Goal: Information Seeking & Learning: Find specific fact

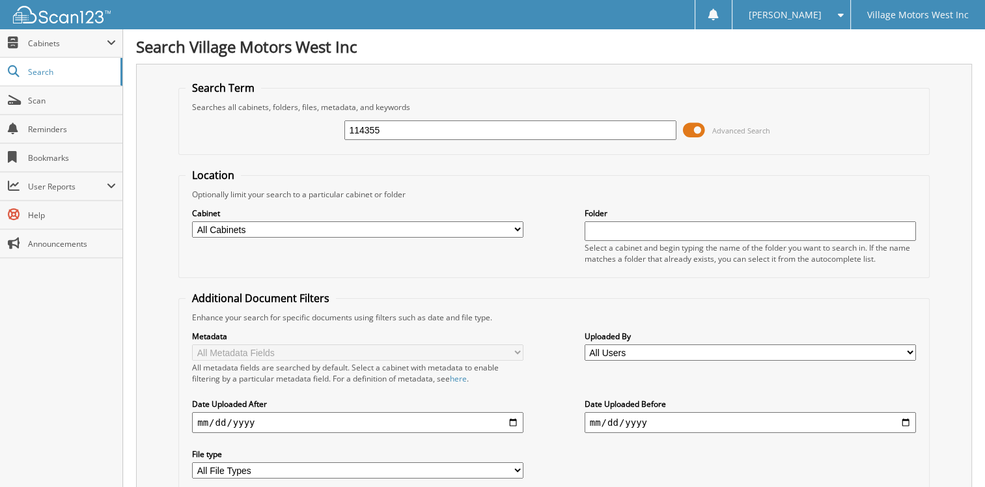
type input "114355"
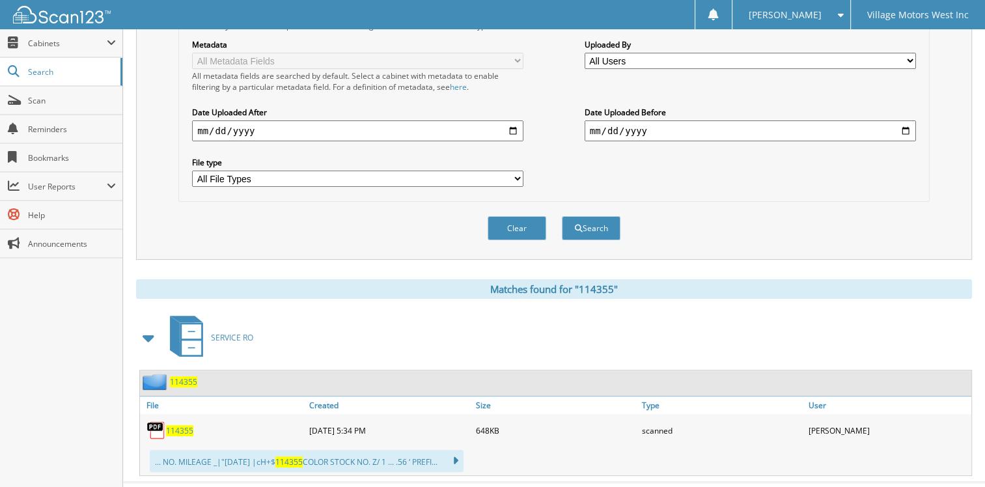
scroll to position [306, 0]
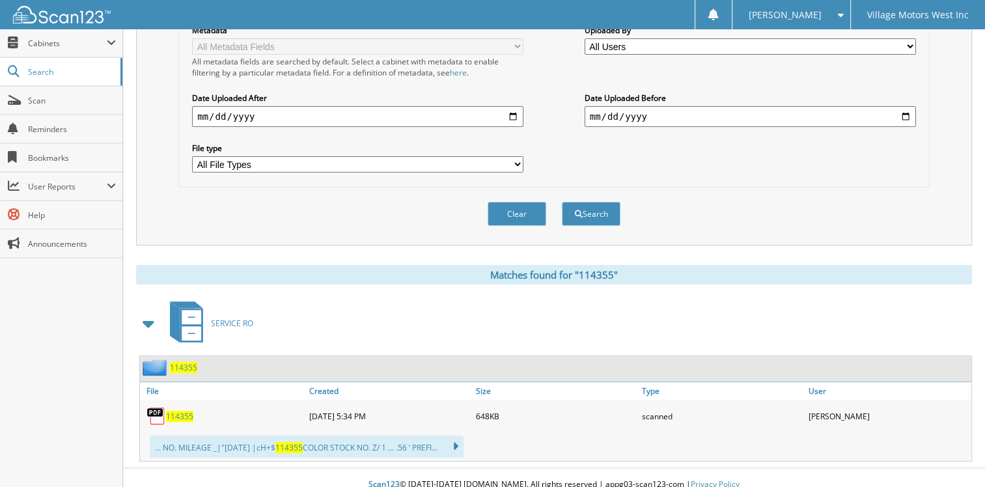
click at [178, 411] on span "114355" at bounding box center [179, 416] width 27 height 11
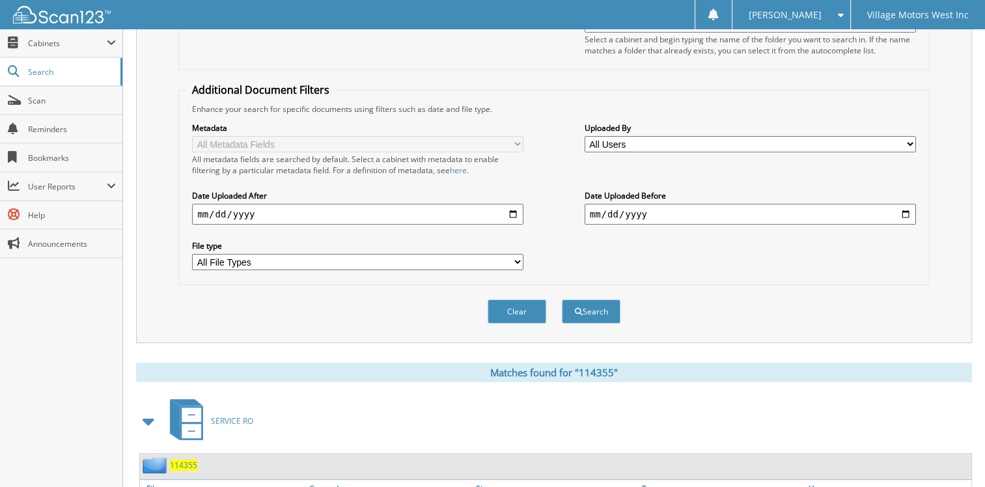
scroll to position [0, 0]
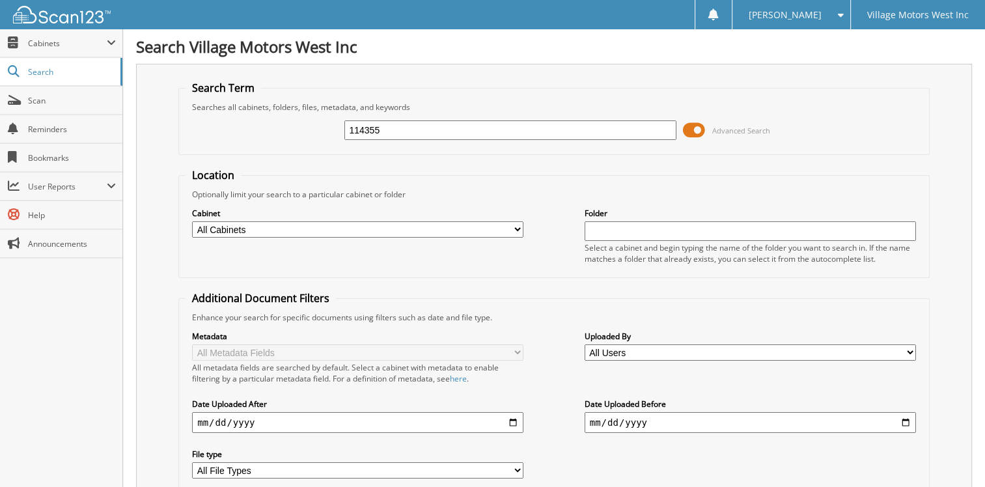
drag, startPoint x: 363, startPoint y: 126, endPoint x: 496, endPoint y: 141, distance: 134.2
click at [464, 133] on input "114355" at bounding box center [509, 130] width 331 height 20
type input "114508"
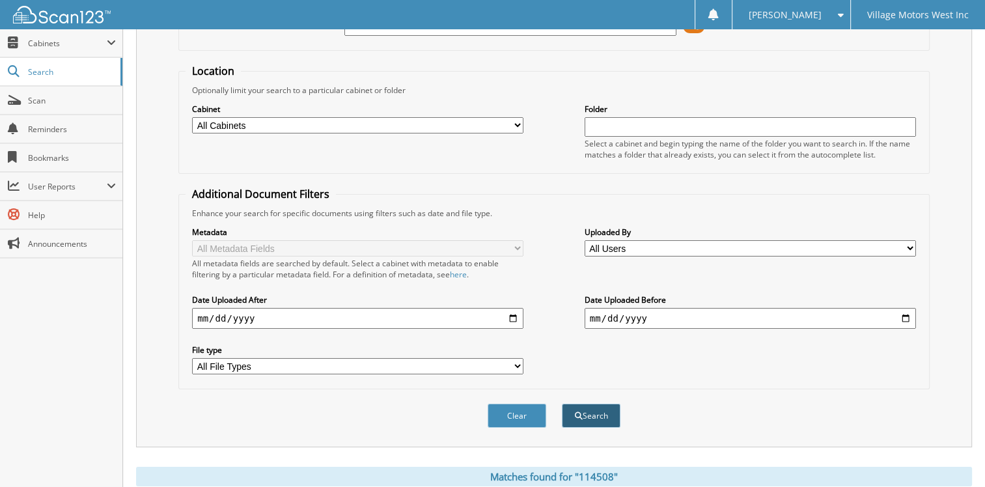
scroll to position [306, 0]
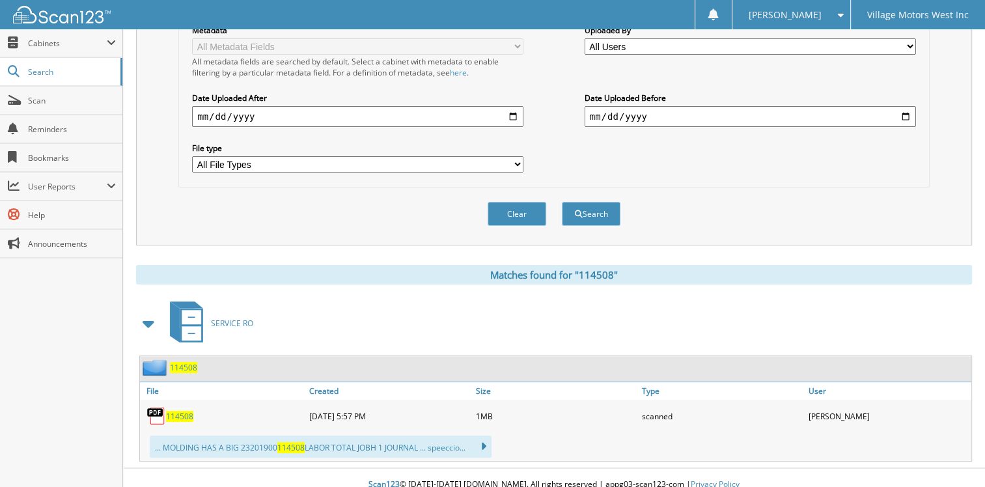
click at [186, 411] on span "114508" at bounding box center [179, 416] width 27 height 11
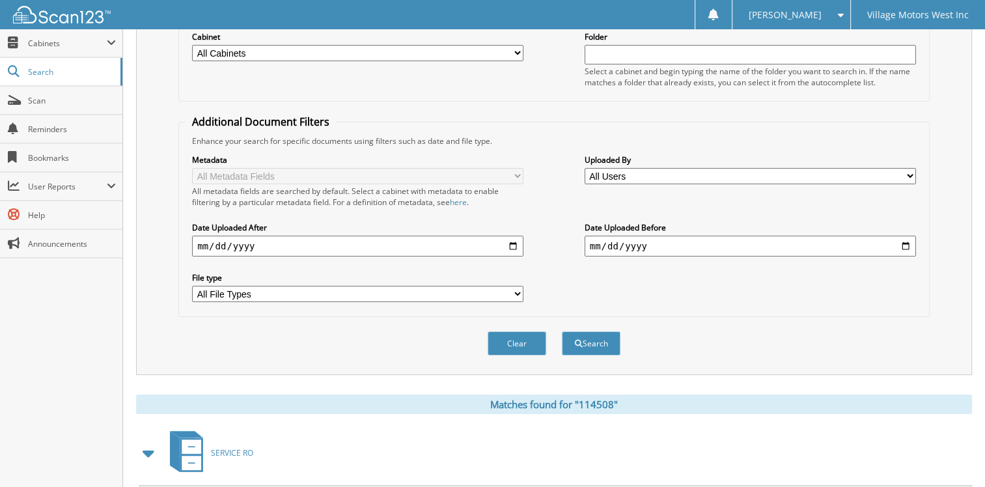
scroll to position [0, 0]
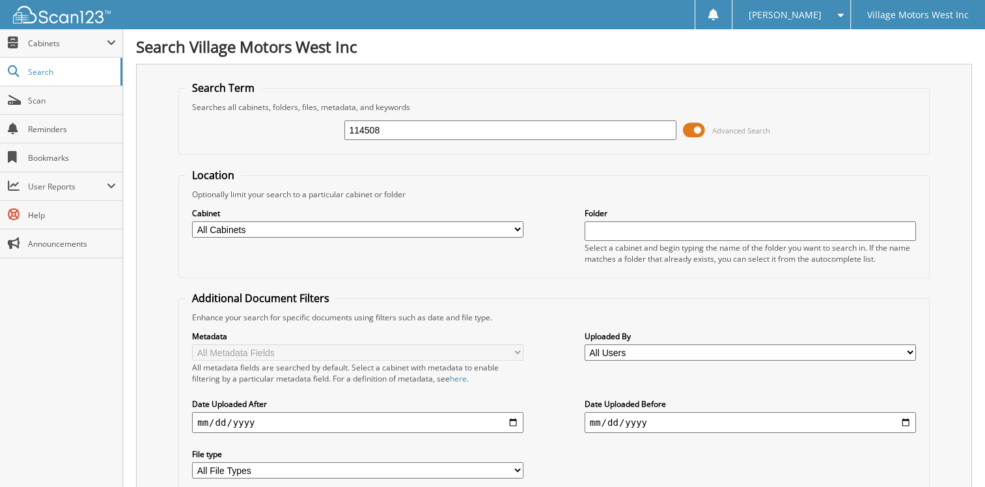
drag, startPoint x: 365, startPoint y: 130, endPoint x: 485, endPoint y: 147, distance: 121.6
click at [485, 147] on fieldset "Search Term Searches all cabinets, folders, files, metadata, and keywords 11450…" at bounding box center [553, 118] width 751 height 74
type input "114491"
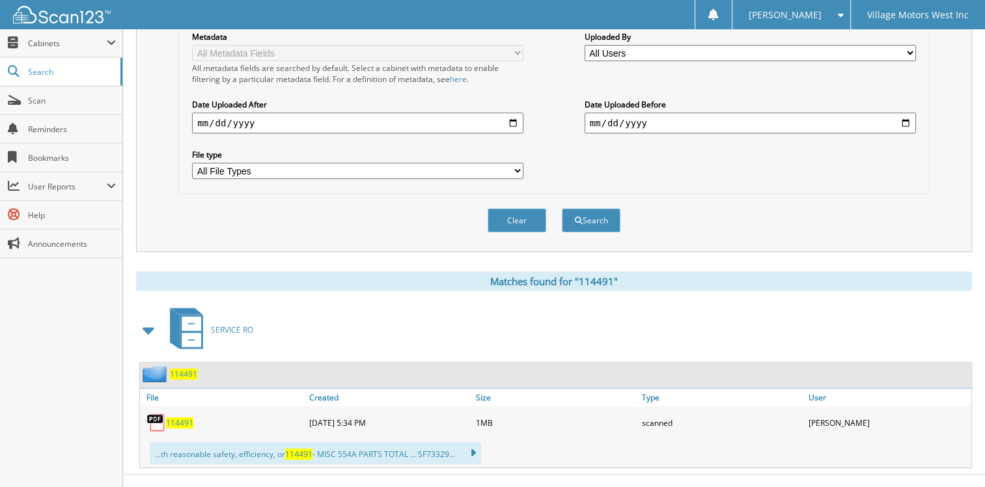
scroll to position [306, 0]
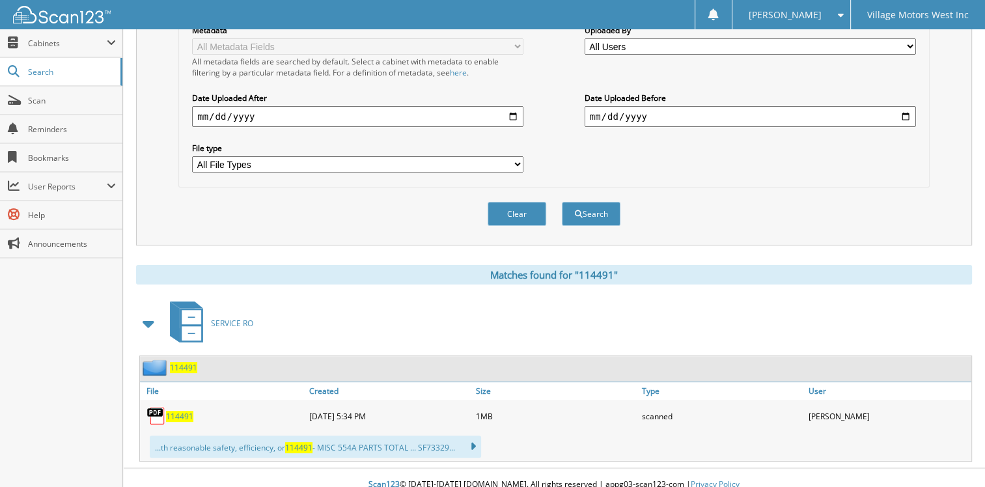
click at [182, 411] on span "114491" at bounding box center [179, 416] width 27 height 11
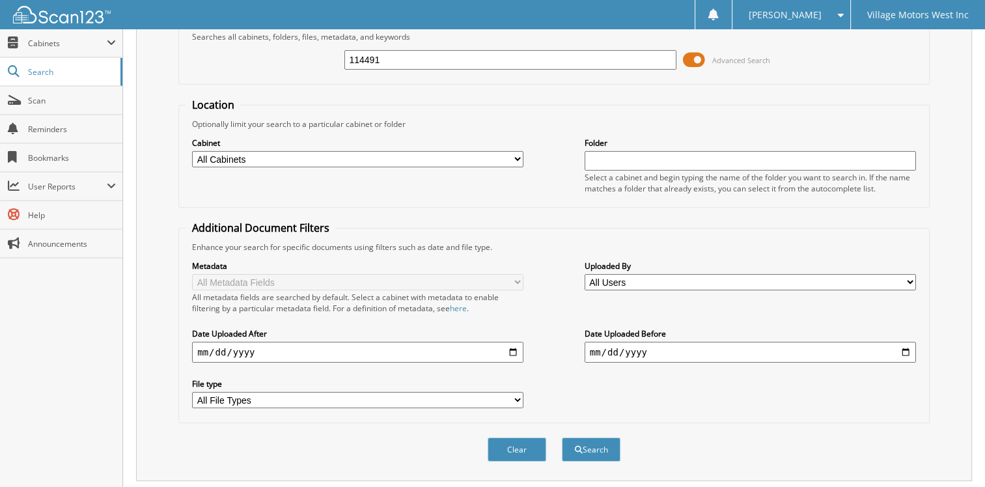
scroll to position [0, 0]
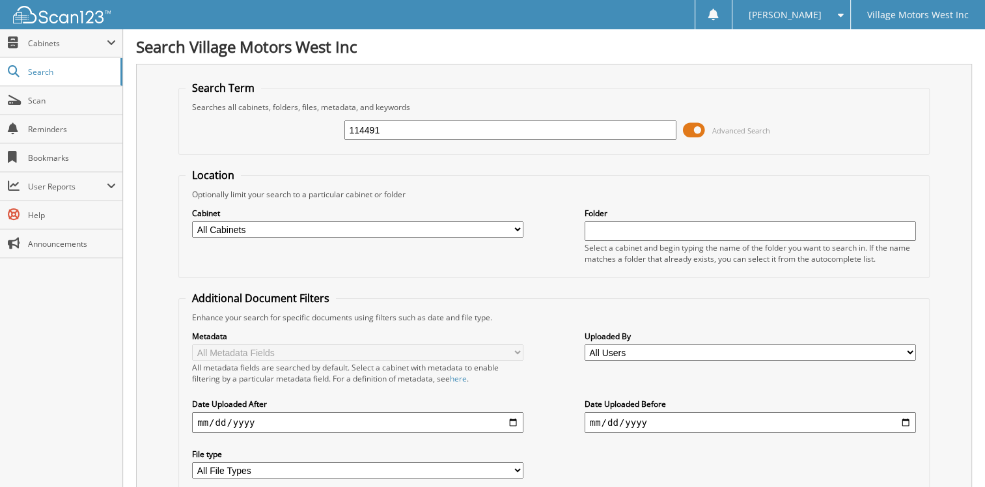
drag, startPoint x: 344, startPoint y: 118, endPoint x: 312, endPoint y: 105, distance: 34.5
click at [311, 105] on fieldset "Search Term Searches all cabinets, folders, files, metadata, and keywords 11449…" at bounding box center [553, 118] width 751 height 74
type input "114625"
drag, startPoint x: 374, startPoint y: 129, endPoint x: 382, endPoint y: 129, distance: 7.8
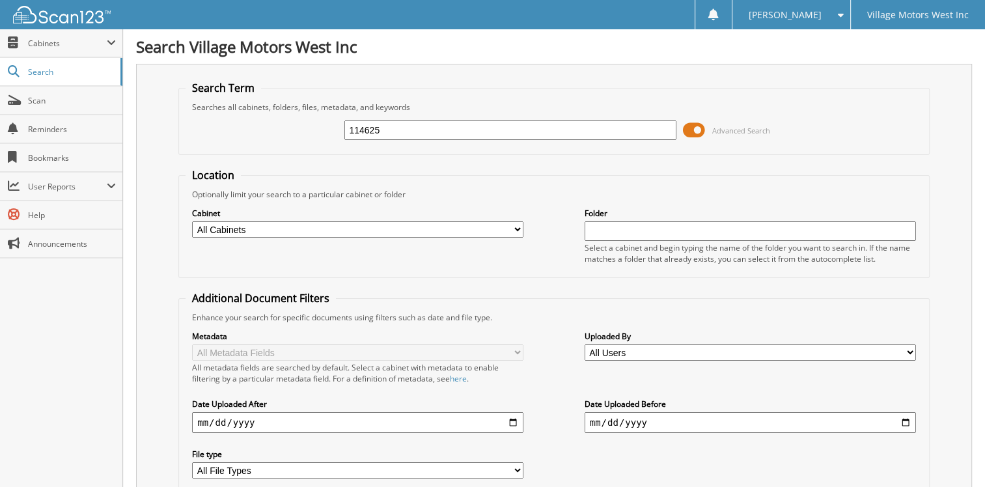
click at [380, 129] on input "114625" at bounding box center [509, 130] width 331 height 20
type input "114627"
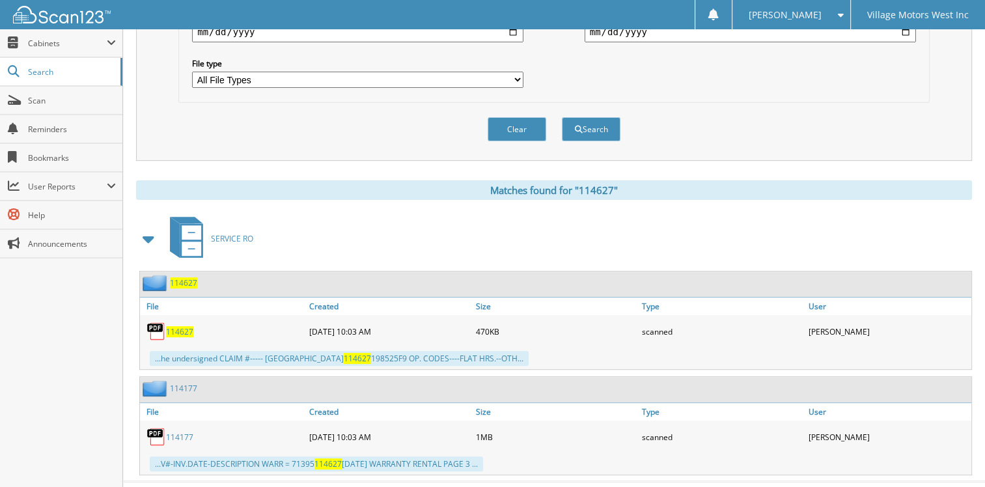
scroll to position [402, 0]
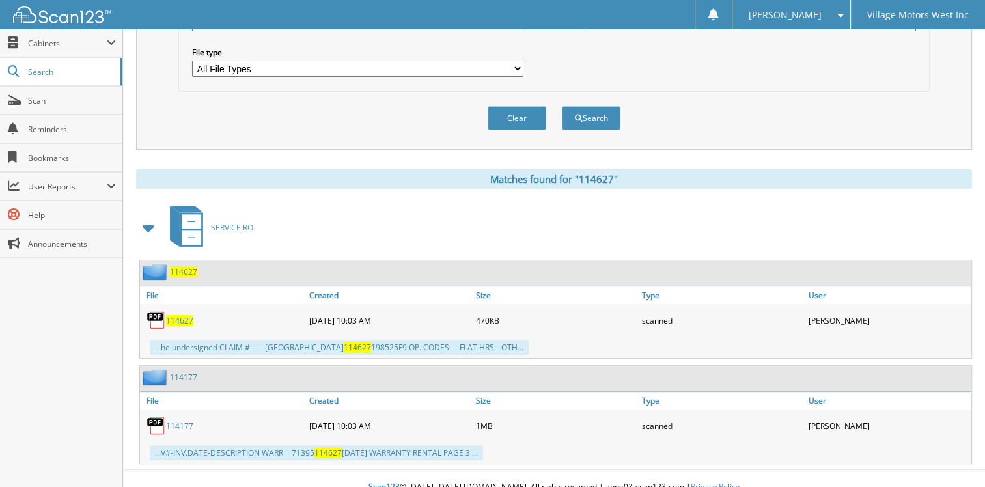
click at [189, 315] on span "114627" at bounding box center [179, 320] width 27 height 11
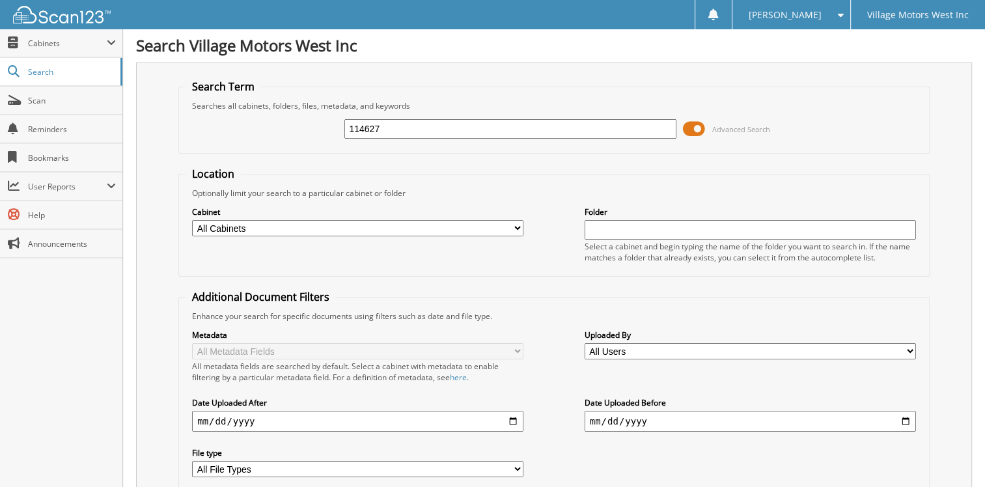
scroll to position [0, 0]
drag, startPoint x: 365, startPoint y: 130, endPoint x: 542, endPoint y: 137, distance: 177.2
click at [452, 126] on input "114627" at bounding box center [509, 130] width 331 height 20
type input "114745"
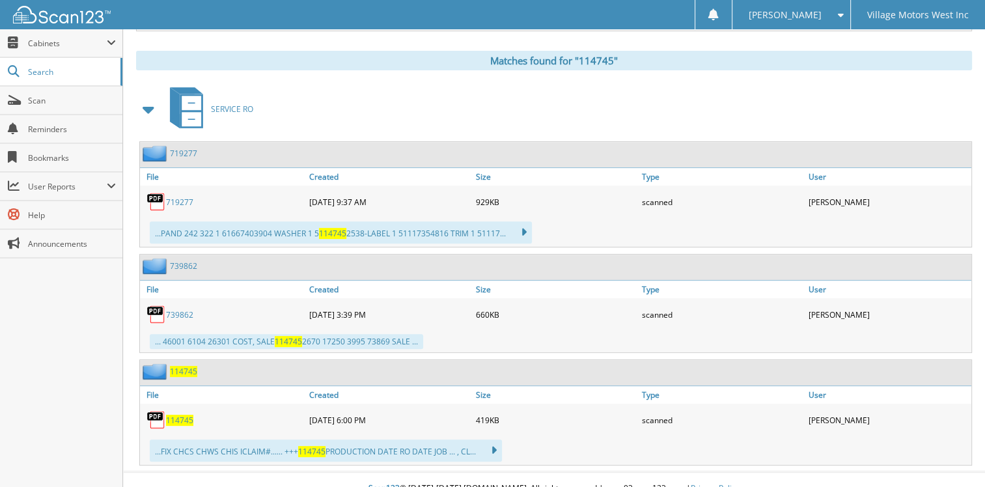
scroll to position [521, 0]
click at [184, 414] on span "114745" at bounding box center [179, 419] width 27 height 11
